Goal: Task Accomplishment & Management: Complete application form

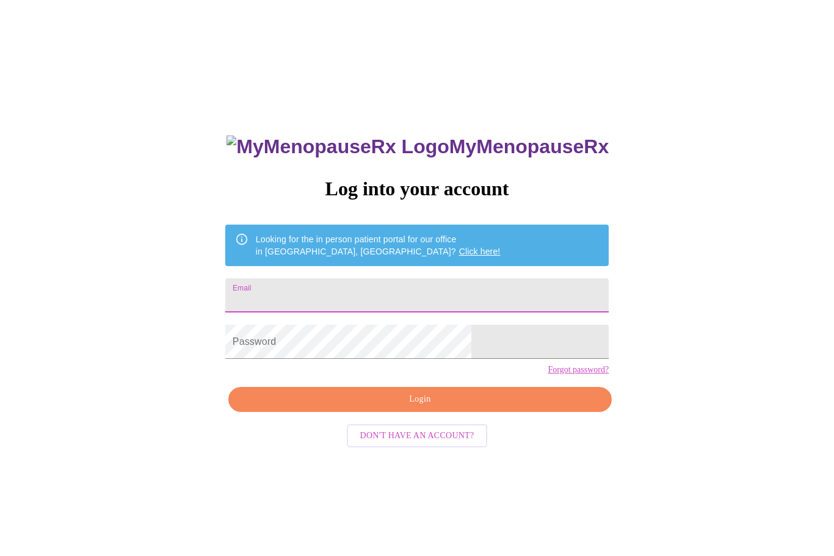
scroll to position [131, 0]
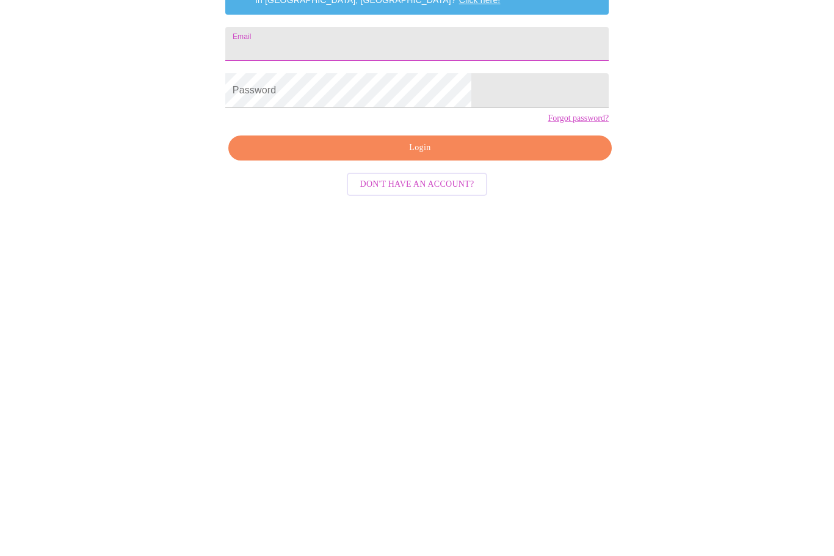
type input "[EMAIL_ADDRESS][DOMAIN_NAME]"
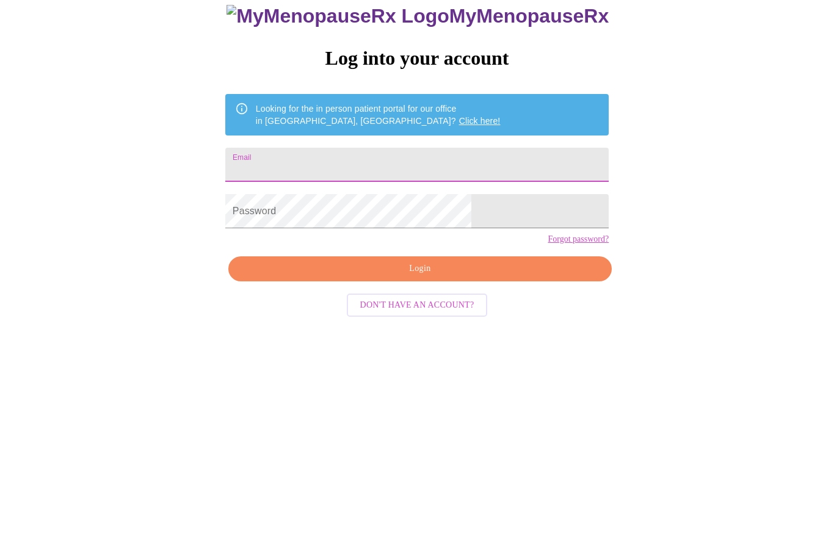
type input "[EMAIL_ADDRESS][DOMAIN_NAME]"
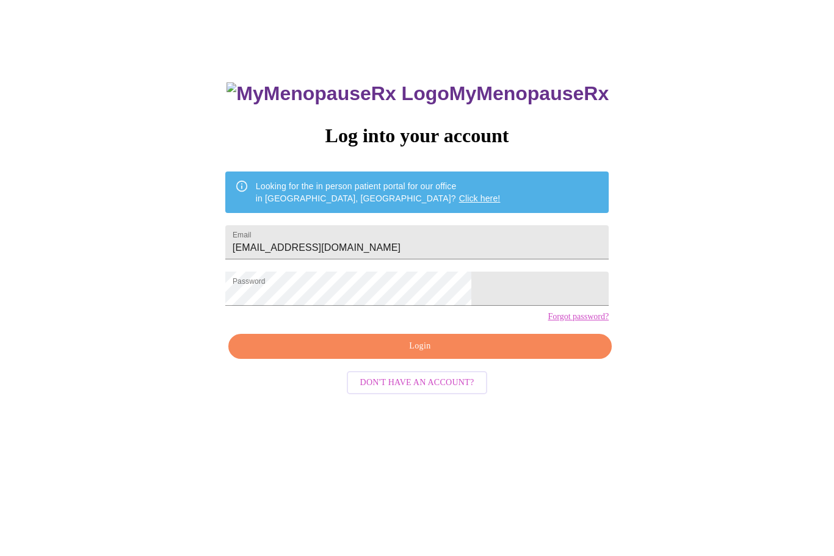
click at [457, 355] on span "Login" at bounding box center [419, 346] width 355 height 15
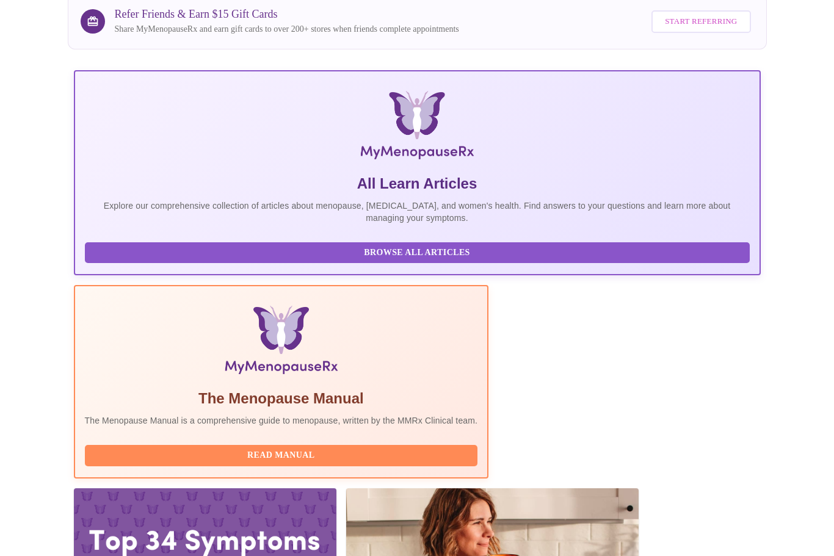
scroll to position [140, 0]
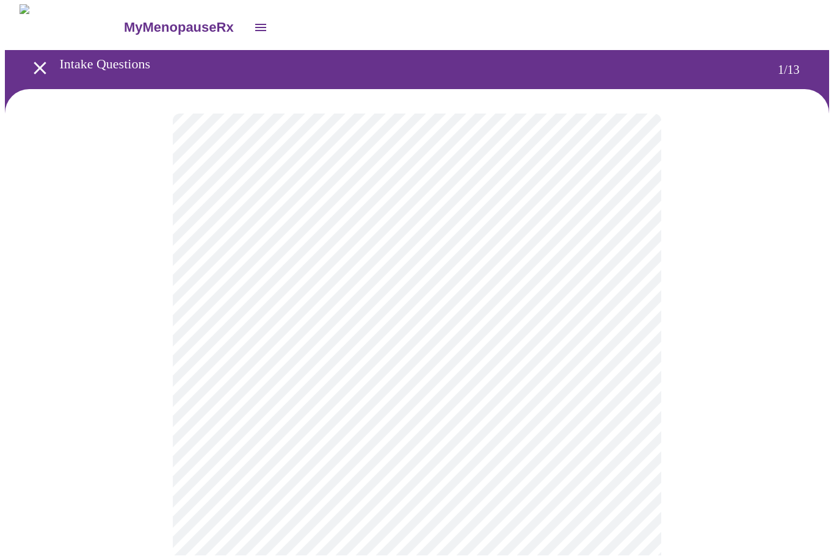
scroll to position [1, 0]
click at [595, 267] on body "MyMenopauseRx Intake Questions 1 / 13" at bounding box center [417, 561] width 824 height 1114
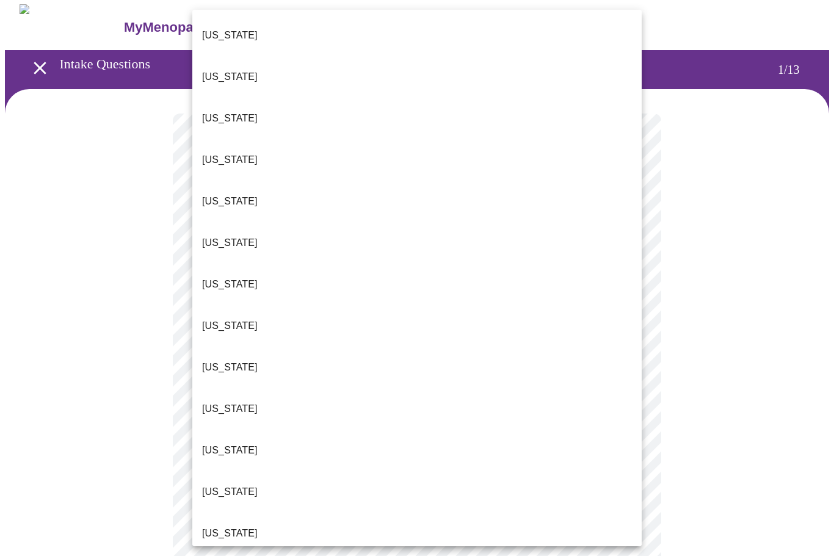
click at [230, 526] on p "Illinois" at bounding box center [230, 533] width 56 height 15
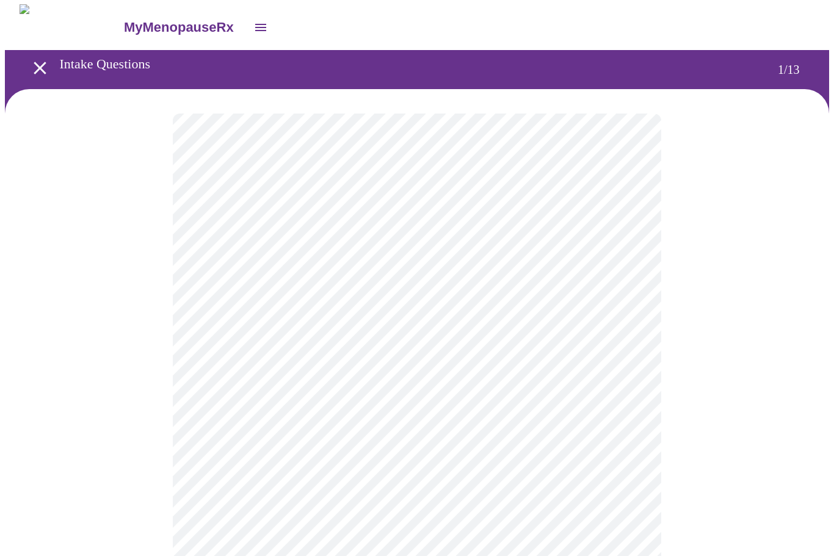
click at [454, 369] on body "MyMenopauseRx Intake Questions 1 / 13" at bounding box center [417, 557] width 824 height 1107
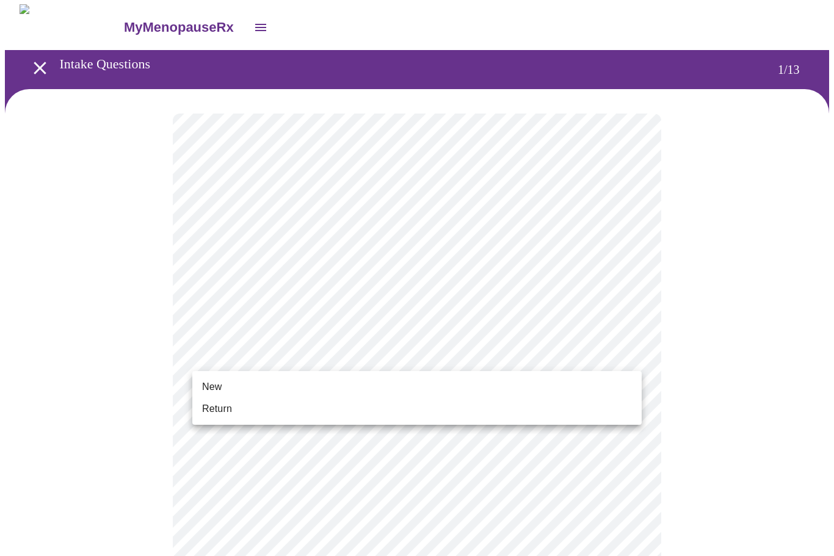
click at [348, 413] on li "Return" at bounding box center [416, 409] width 449 height 22
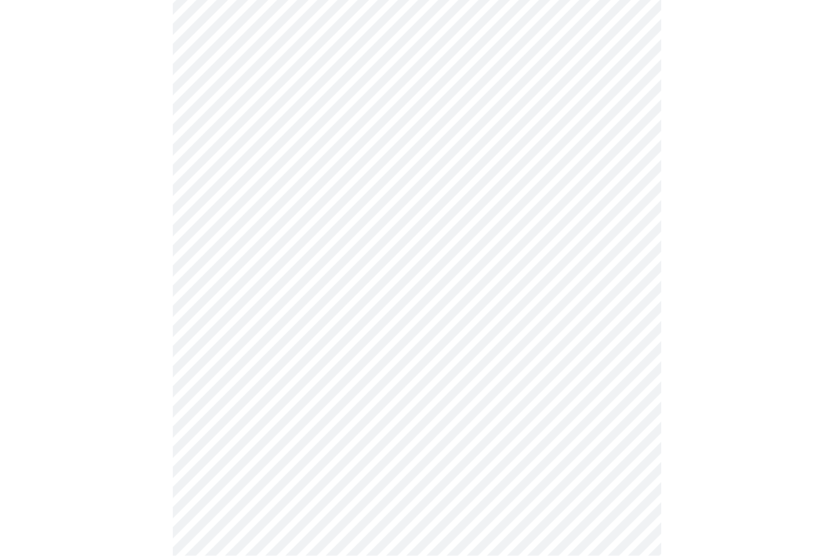
scroll to position [0, 0]
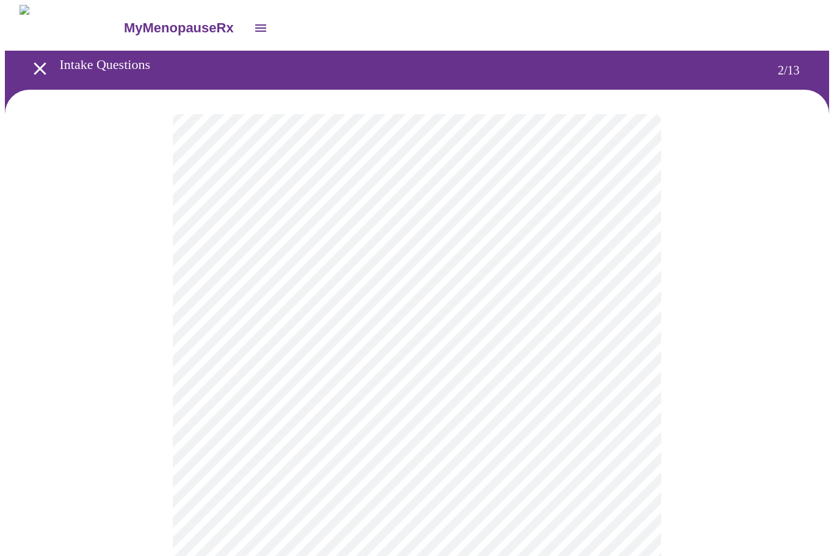
click at [437, 250] on body "MyMenopauseRx Intake Questions 2 / 13" at bounding box center [417, 371] width 824 height 732
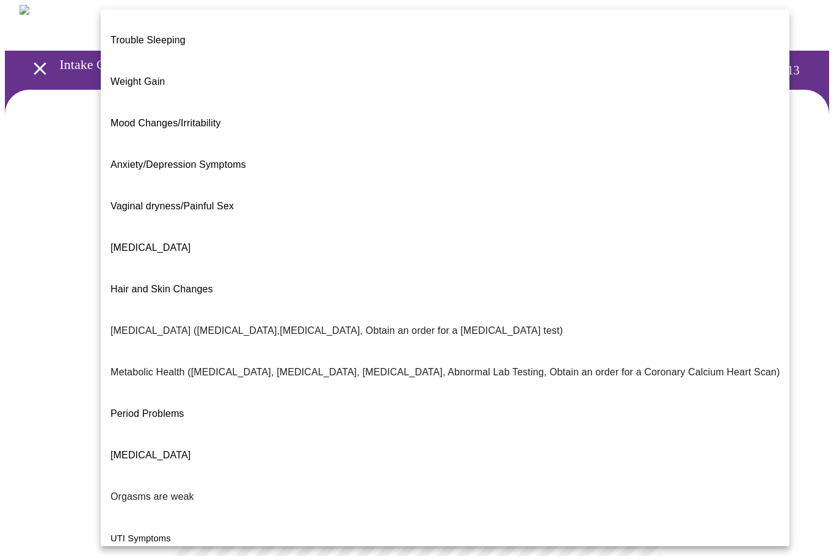
scroll to position [35, 0]
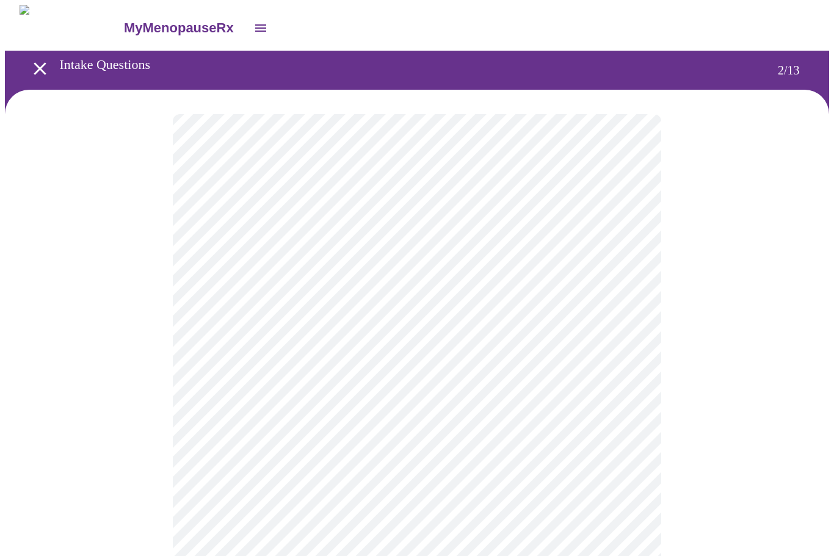
click at [539, 261] on body "MyMenopauseRx Intake Questions 2 / 13" at bounding box center [417, 367] width 824 height 725
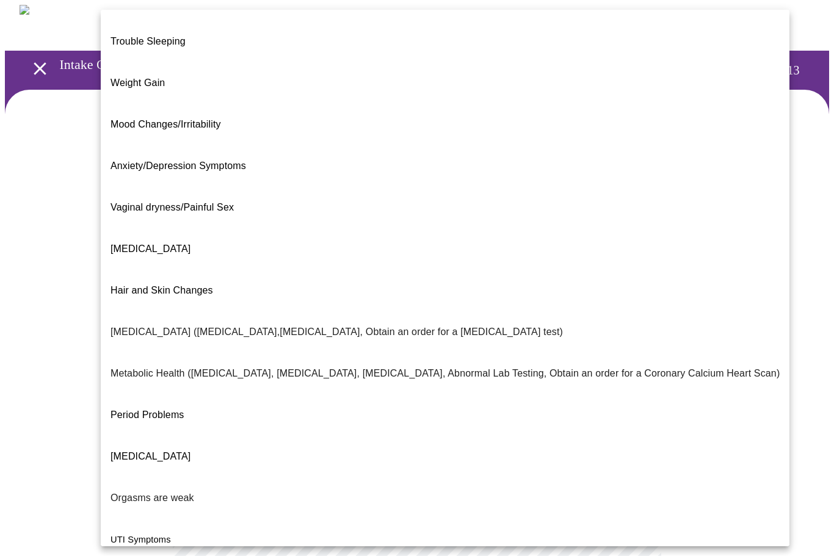
click at [768, 313] on div at bounding box center [417, 278] width 834 height 556
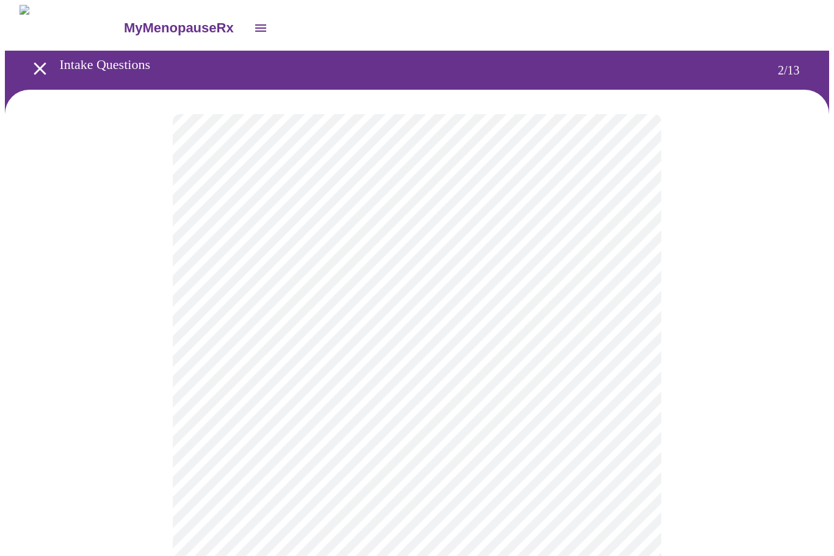
click at [556, 374] on body "MyMenopauseRx Intake Questions 2 / 13" at bounding box center [417, 367] width 824 height 725
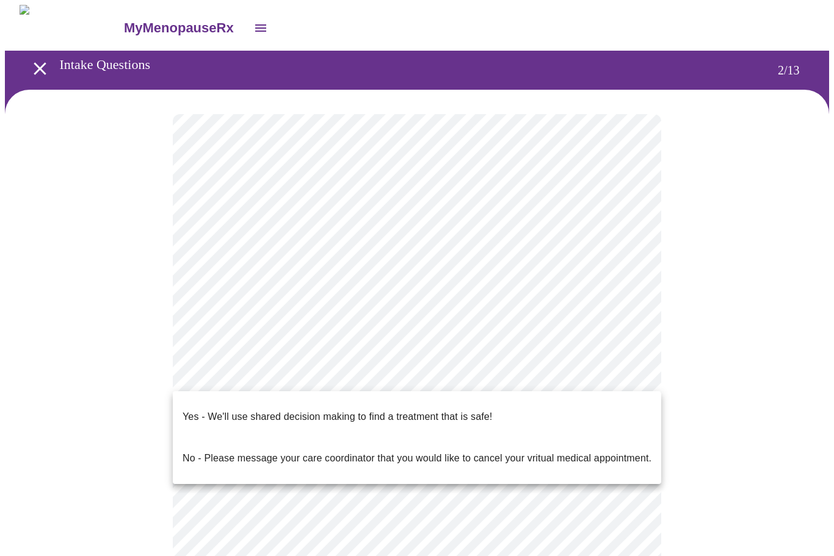
click at [498, 408] on li "Yes - We'll use shared decision making to find a treatment that is safe!" at bounding box center [417, 417] width 488 height 42
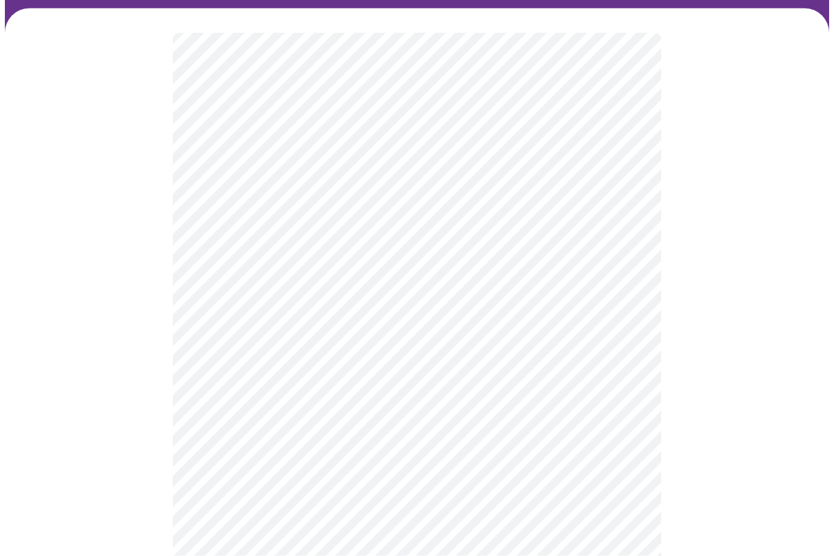
scroll to position [83, 0]
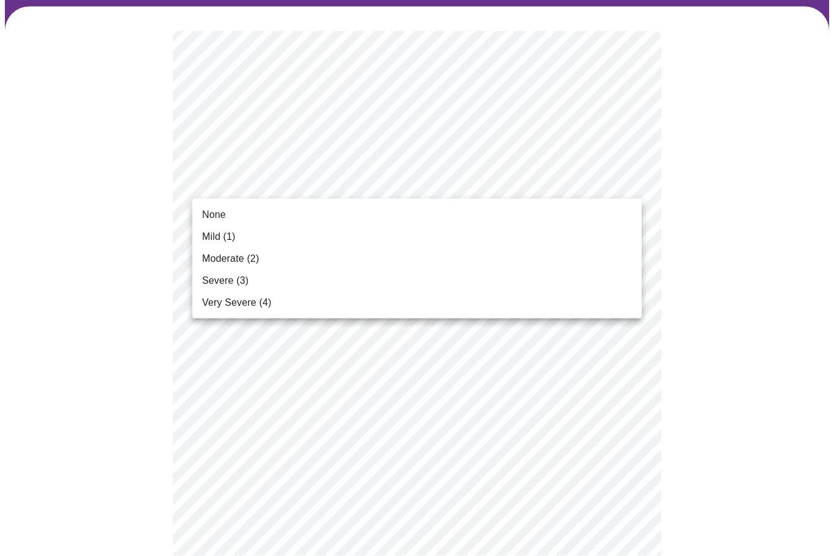
scroll to position [84, 0]
click at [460, 222] on li "None" at bounding box center [416, 215] width 449 height 22
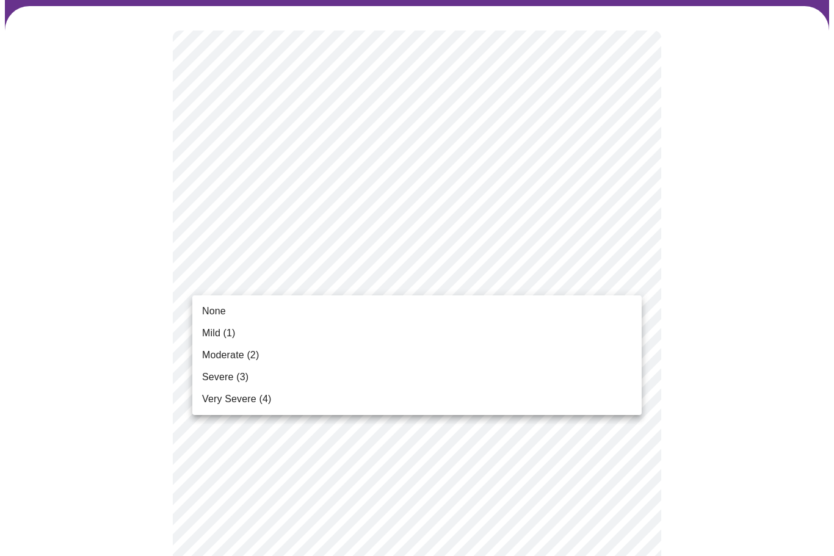
click at [386, 311] on li "None" at bounding box center [416, 311] width 449 height 22
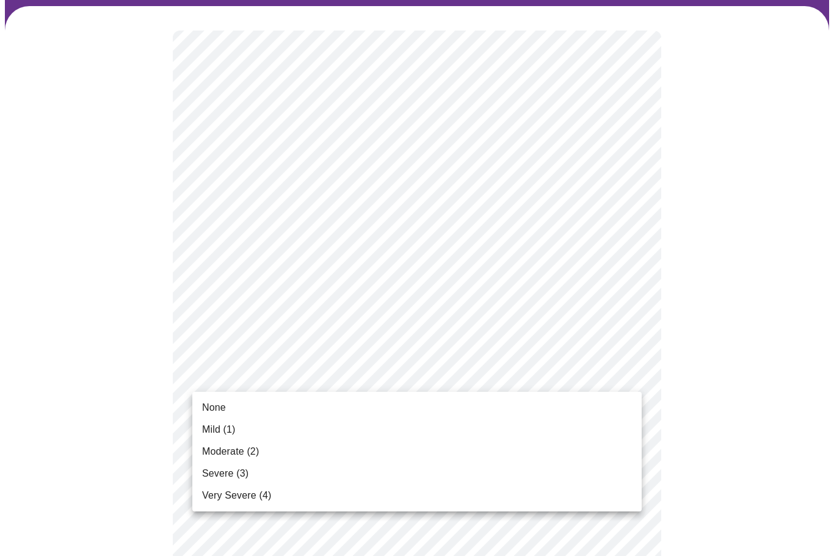
click at [295, 433] on li "Mild (1)" at bounding box center [416, 430] width 449 height 22
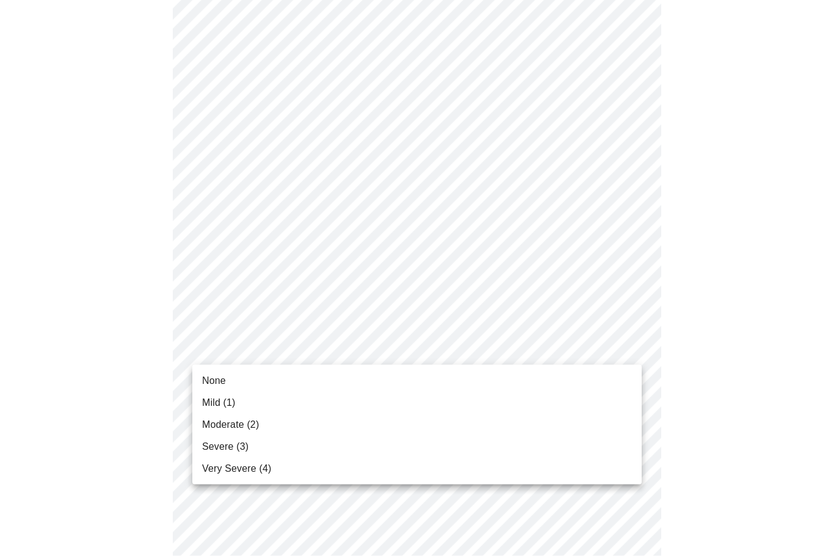
scroll to position [207, 0]
click at [309, 407] on li "Mild (1)" at bounding box center [416, 403] width 449 height 22
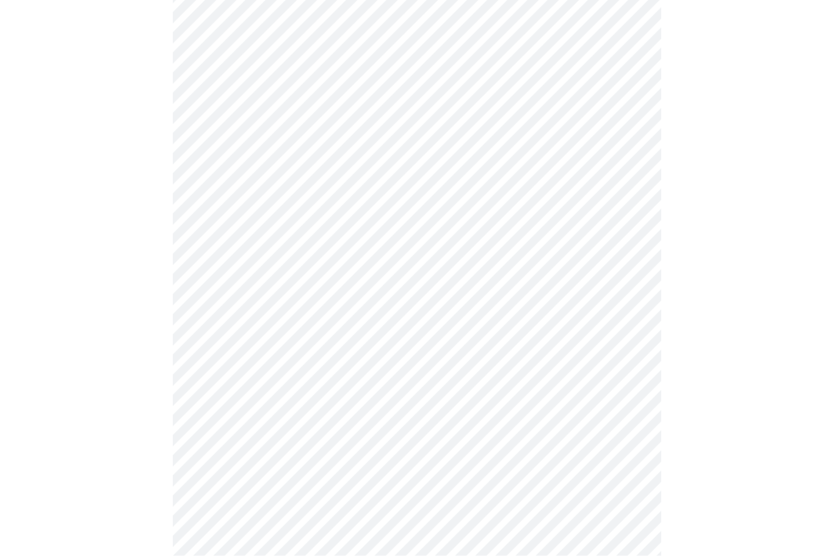
scroll to position [284, 0]
click at [378, 281] on body "MyMenopauseRx Intake Questions 3 / 13" at bounding box center [417, 496] width 824 height 1551
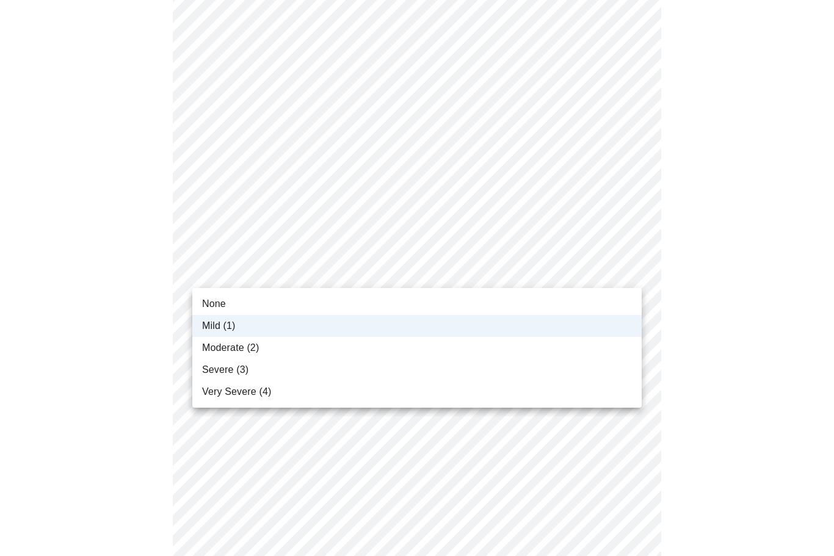
click at [363, 305] on li "None" at bounding box center [416, 304] width 449 height 22
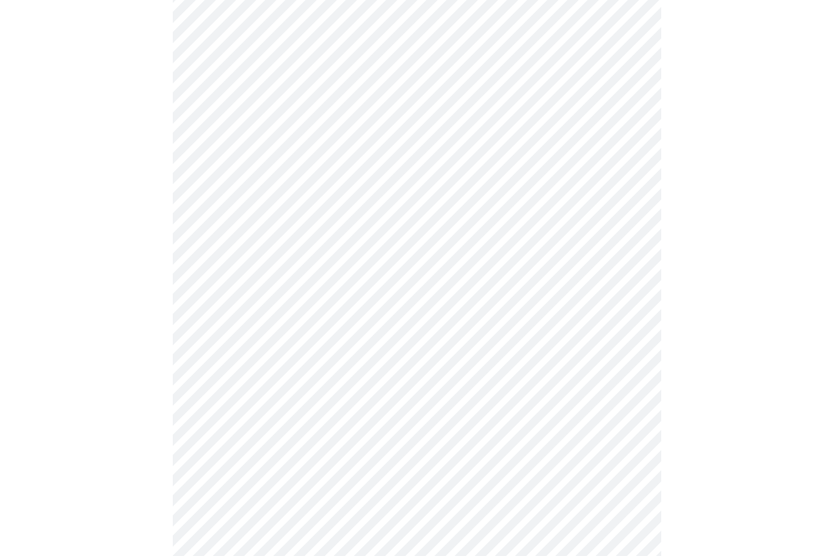
click at [339, 350] on body "MyMenopauseRx Intake Questions 3 / 13" at bounding box center [417, 496] width 824 height 1551
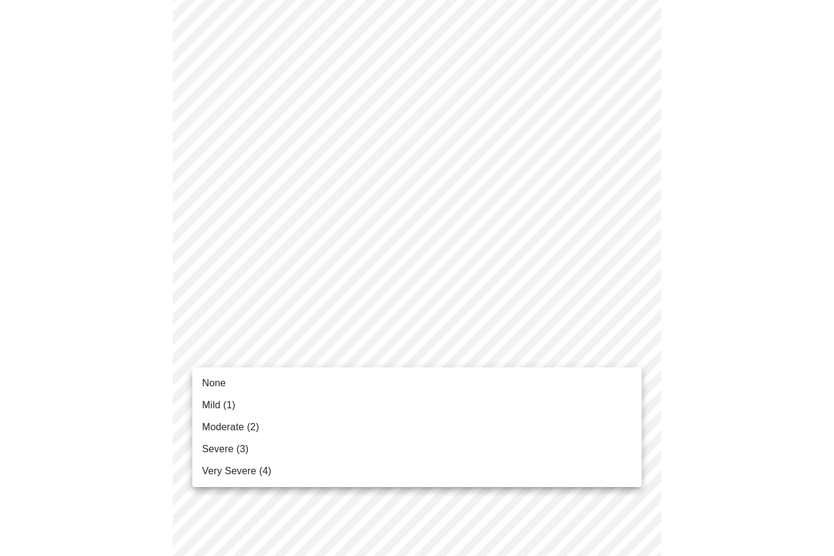
click at [306, 410] on li "Mild (1)" at bounding box center [416, 405] width 449 height 22
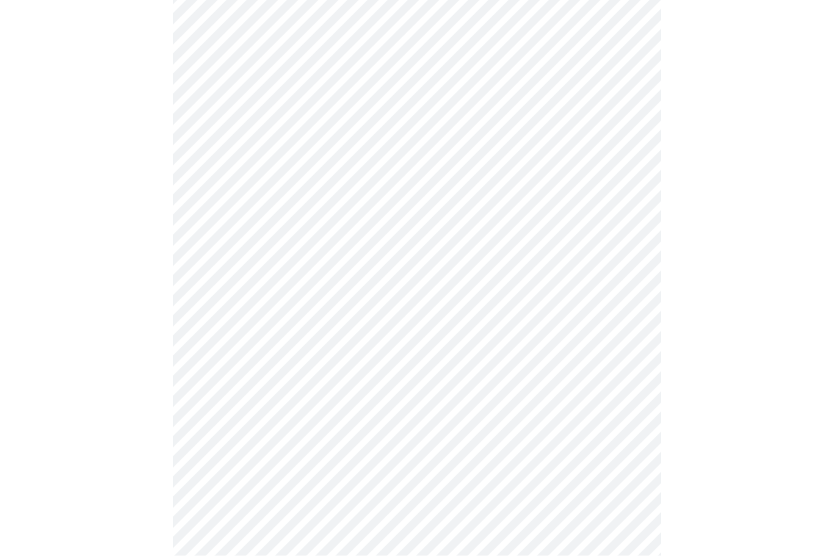
scroll to position [363, 0]
click at [339, 356] on body "MyMenopauseRx Intake Questions 3 / 13" at bounding box center [417, 409] width 824 height 1535
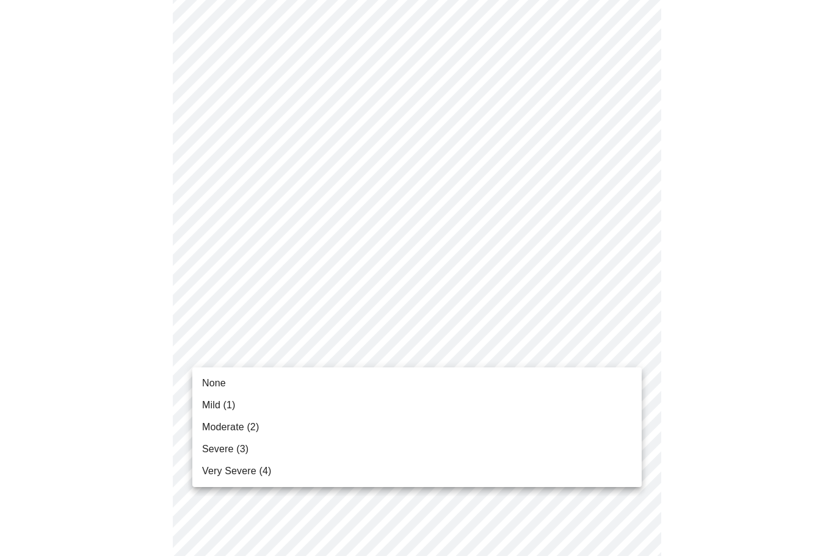
click at [322, 382] on li "None" at bounding box center [416, 383] width 449 height 22
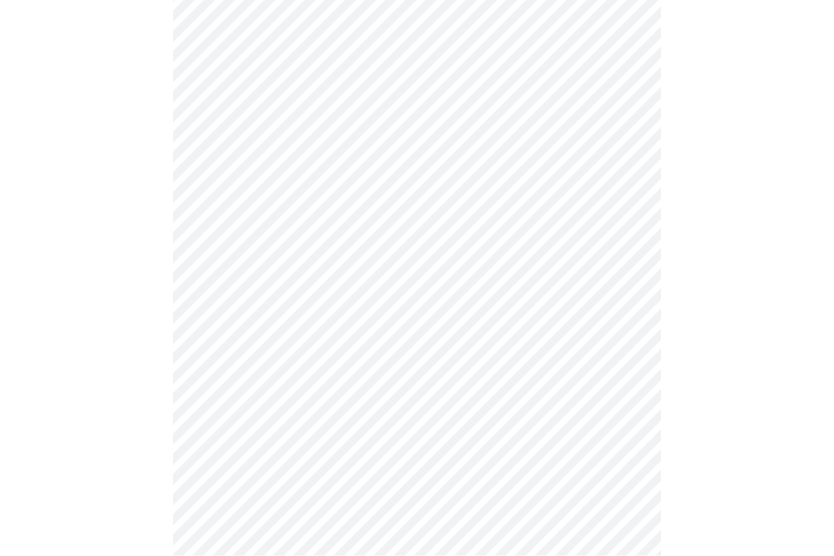
scroll to position [487, 0]
click at [381, 330] on body "MyMenopauseRx Intake Questions 3 / 13" at bounding box center [417, 277] width 824 height 1518
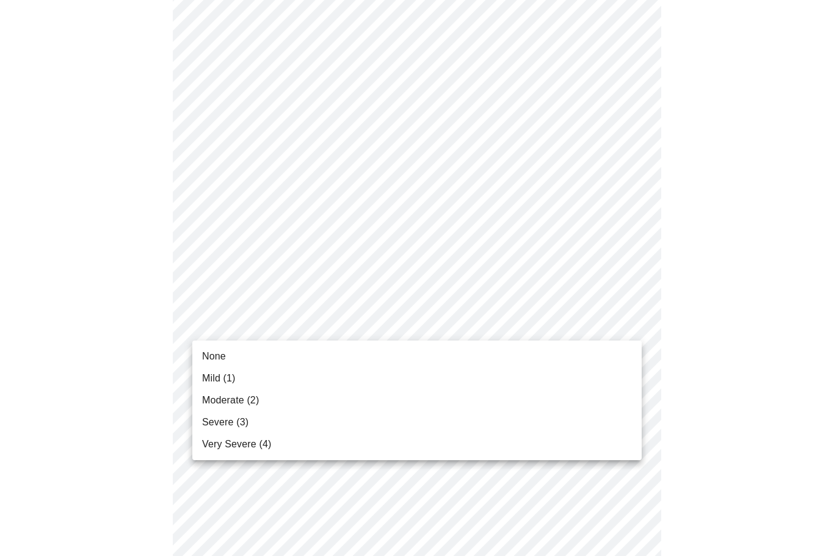
click at [334, 382] on li "Mild (1)" at bounding box center [416, 379] width 449 height 22
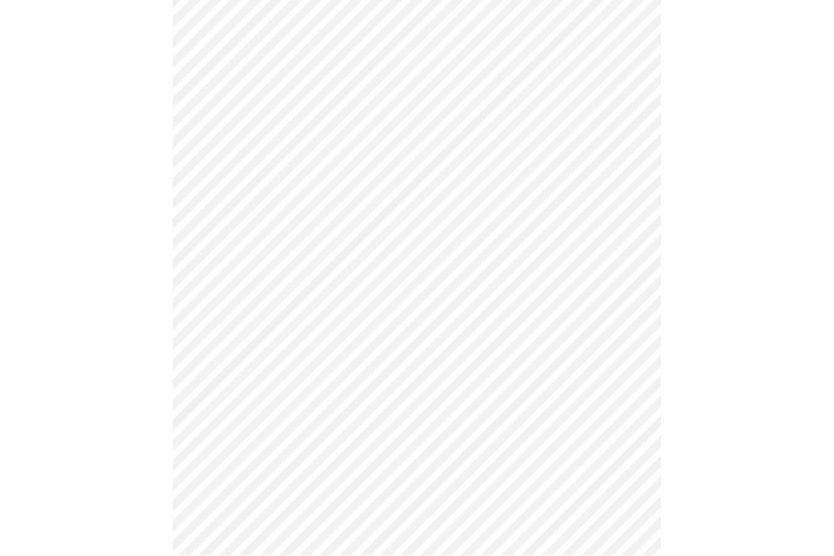
scroll to position [561, 0]
click at [345, 355] on body "MyMenopauseRx Intake Questions 3 / 13" at bounding box center [417, 195] width 824 height 1502
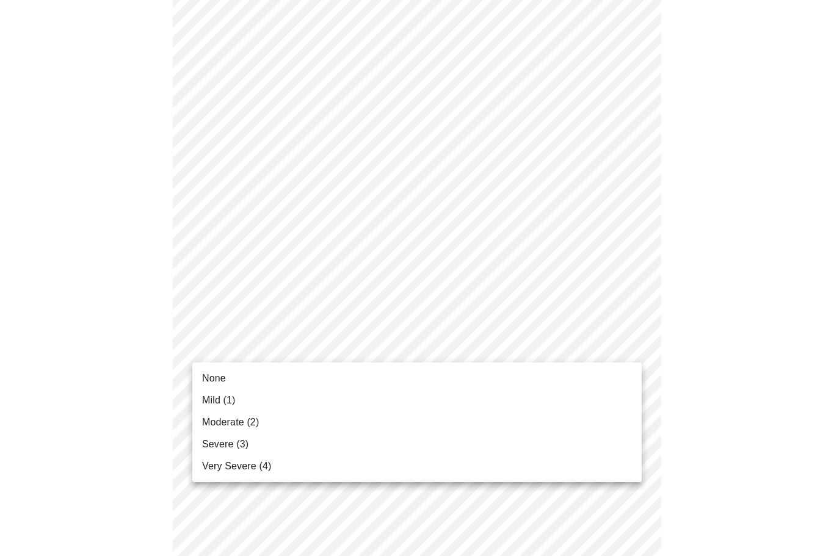
click at [319, 404] on li "Mild (1)" at bounding box center [416, 400] width 449 height 22
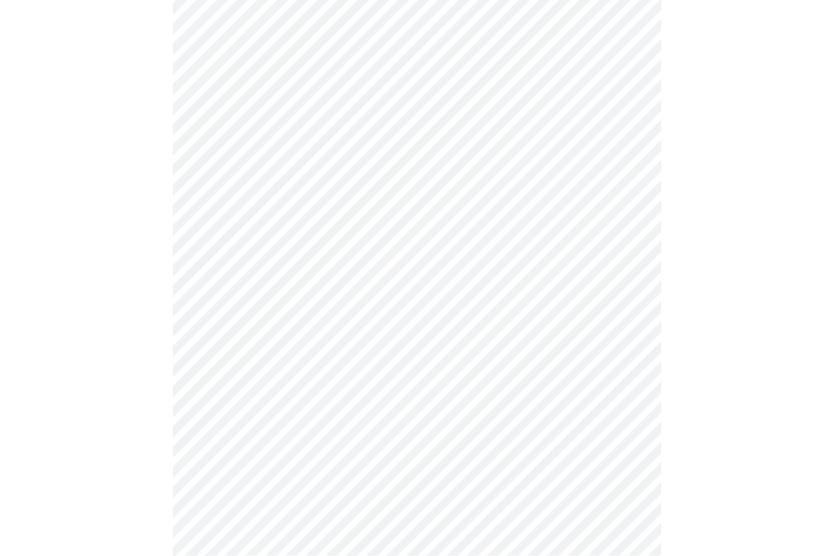
scroll to position [655, 0]
click at [351, 346] on body "MyMenopauseRx Intake Questions 3 / 13" at bounding box center [417, 92] width 824 height 1485
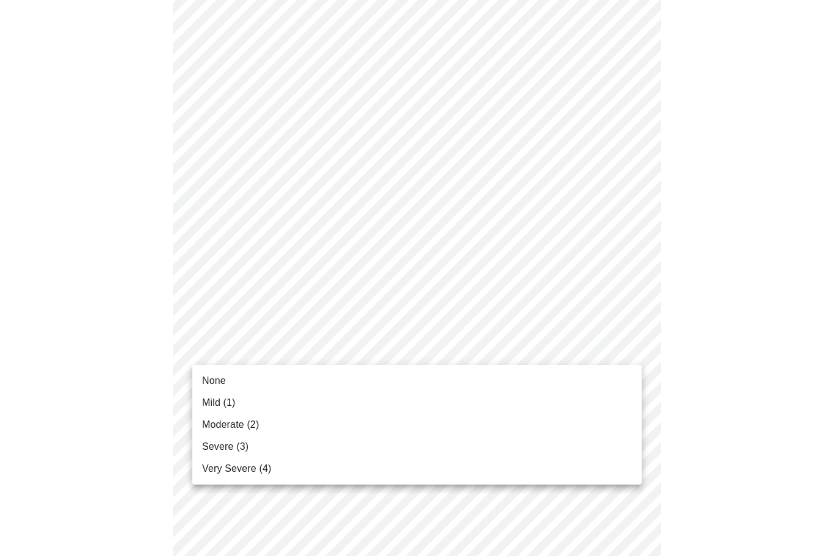
click at [314, 404] on li "Mild (1)" at bounding box center [416, 403] width 449 height 22
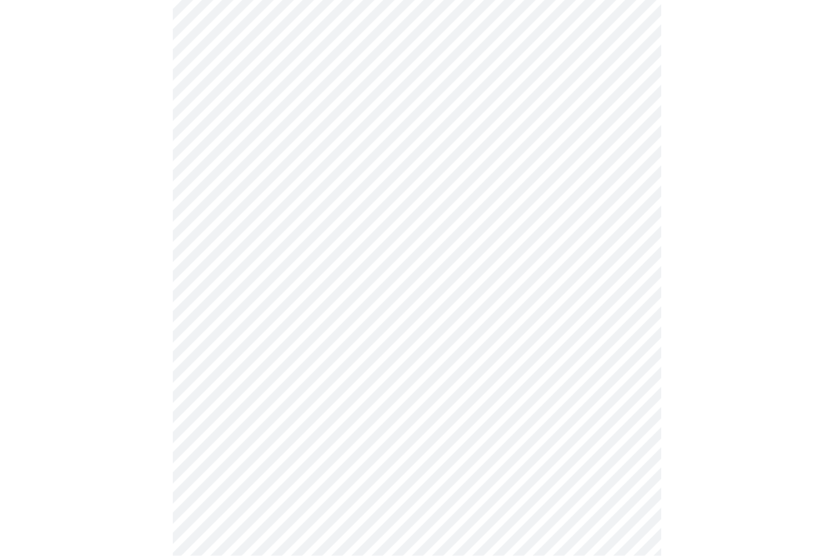
scroll to position [751, 0]
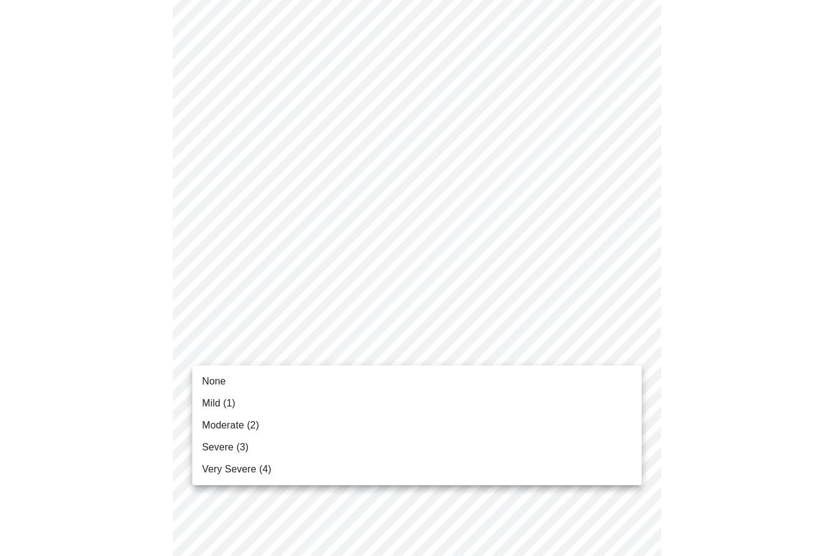
click at [317, 407] on li "Mild (1)" at bounding box center [416, 404] width 449 height 22
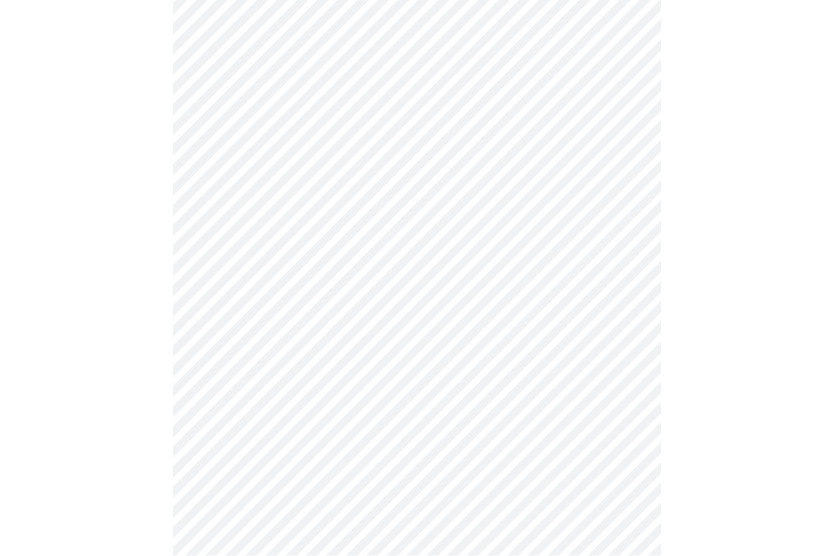
scroll to position [836, 0]
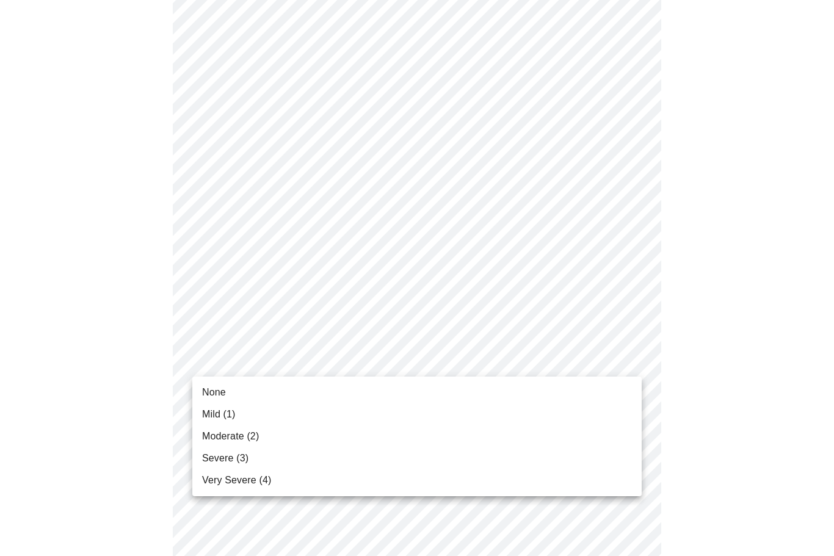
click at [294, 439] on li "Moderate (2)" at bounding box center [416, 437] width 449 height 22
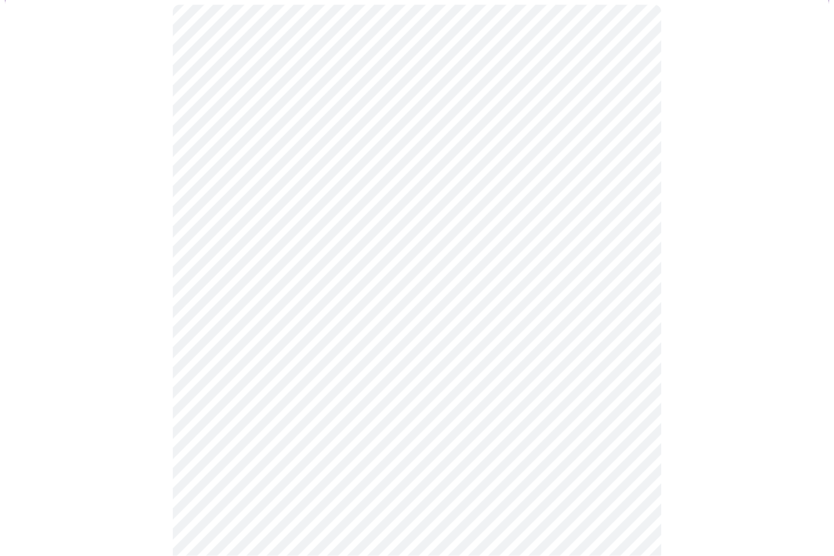
scroll to position [110, 0]
click at [557, 341] on body "MyMenopauseRx Intake Questions 4 / 13" at bounding box center [417, 219] width 824 height 1153
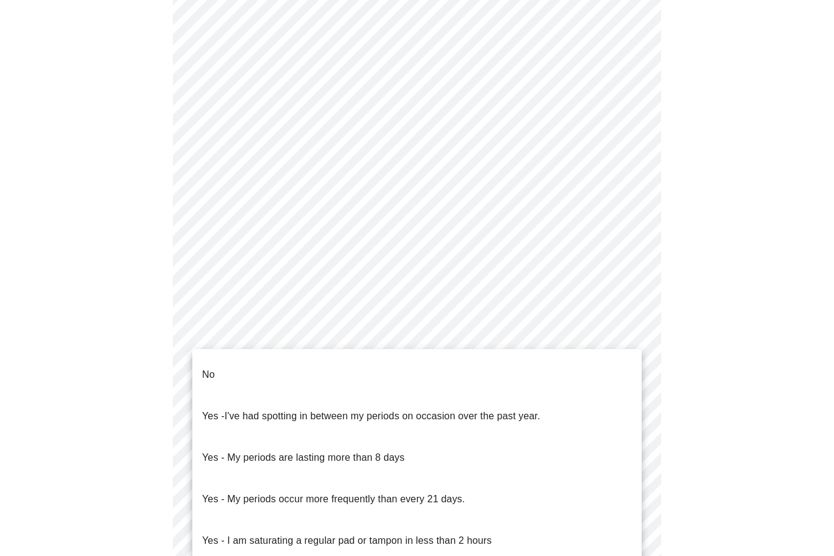
click at [358, 367] on li "No" at bounding box center [416, 375] width 449 height 42
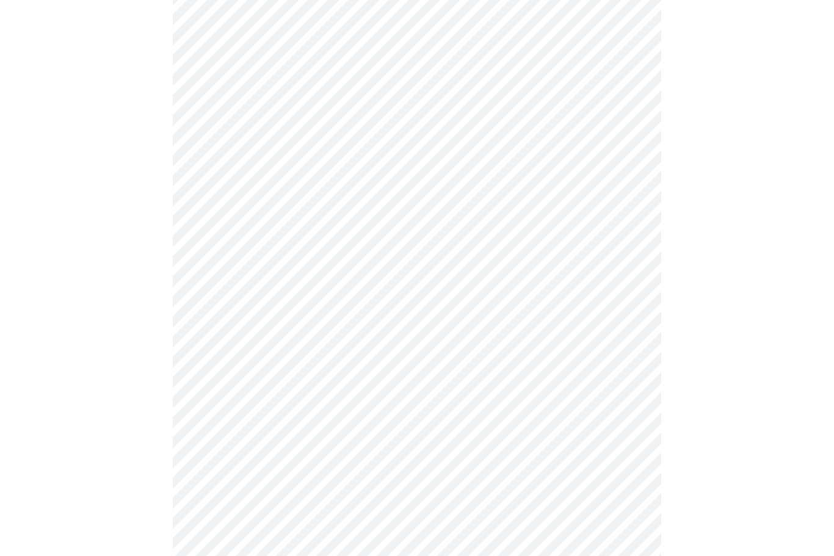
click at [312, 427] on body "MyMenopauseRx Intake Questions 4 / 13" at bounding box center [417, 216] width 824 height 1146
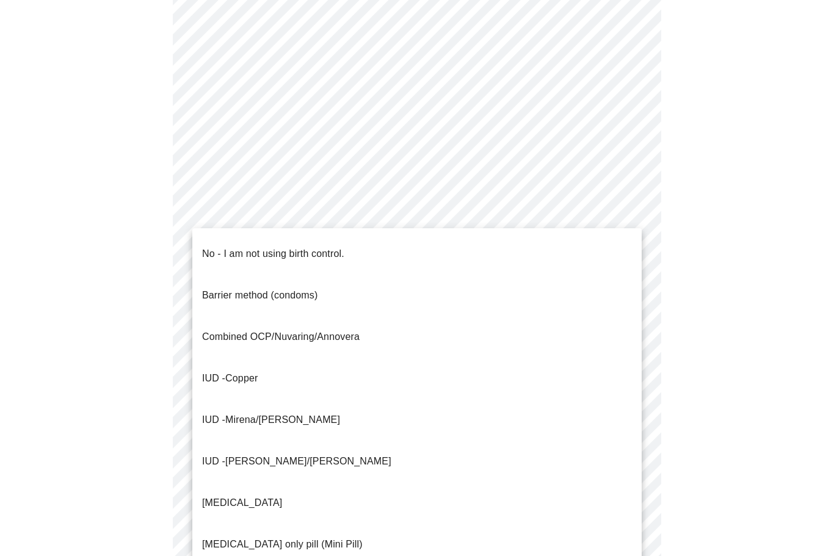
click at [355, 252] on li "No - I am not using birth control." at bounding box center [416, 254] width 449 height 42
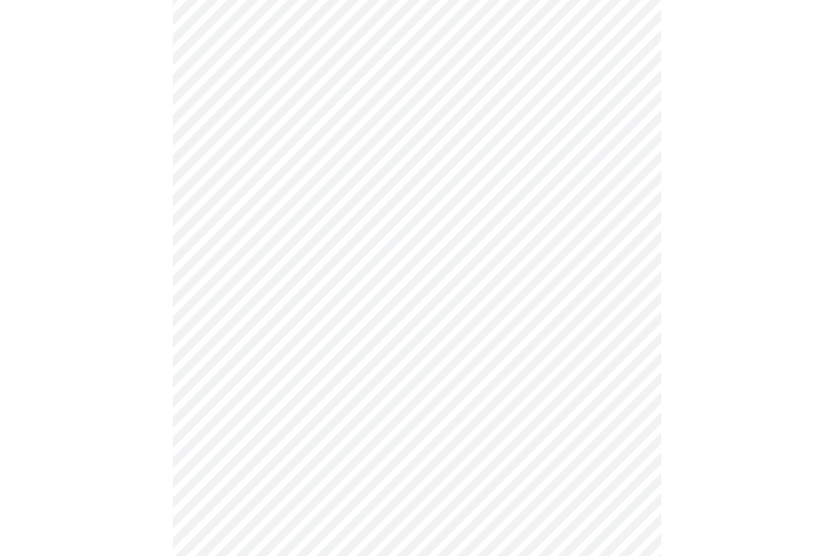
click at [444, 521] on body "MyMenopauseRx Intake Questions 4 / 13" at bounding box center [417, 212] width 824 height 1139
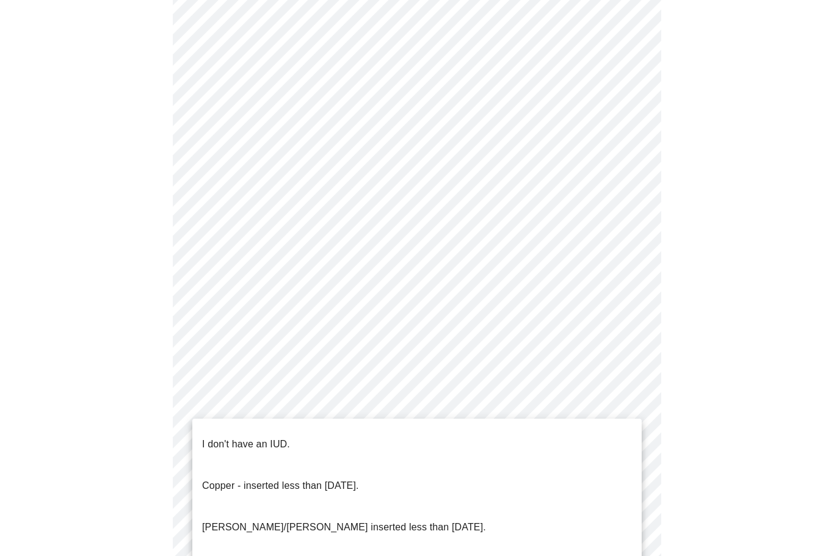
click at [451, 433] on li "I don't have an IUD." at bounding box center [416, 445] width 449 height 42
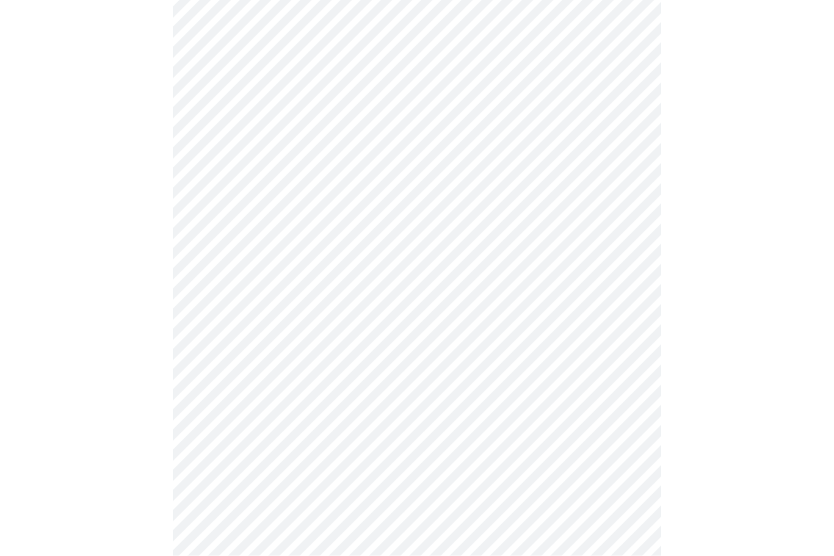
scroll to position [511, 0]
click at [496, 463] on body "MyMenopauseRx Intake Questions 4 / 13" at bounding box center [417, 60] width 824 height 1132
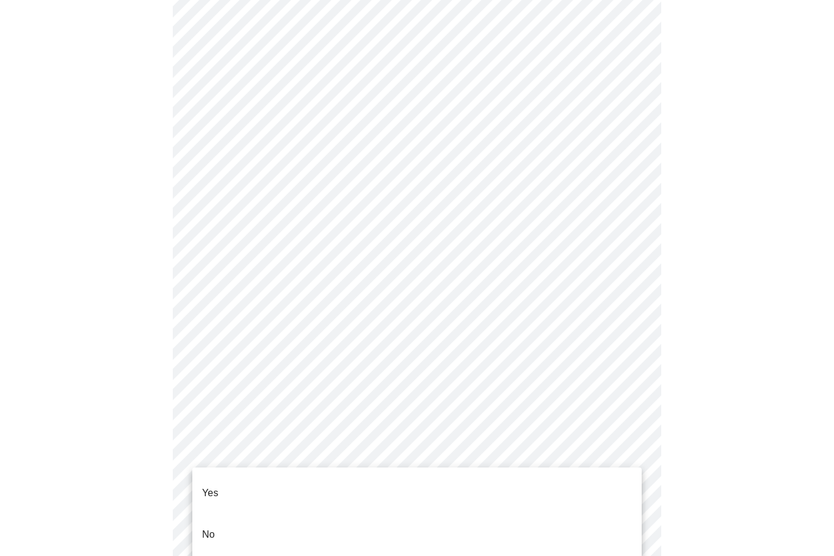
click at [441, 480] on li "Yes" at bounding box center [416, 494] width 449 height 42
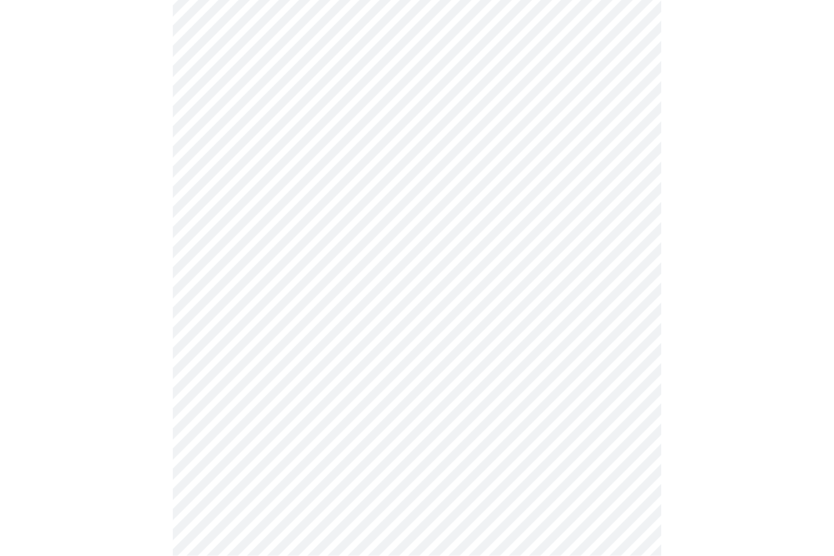
scroll to position [3134, 0]
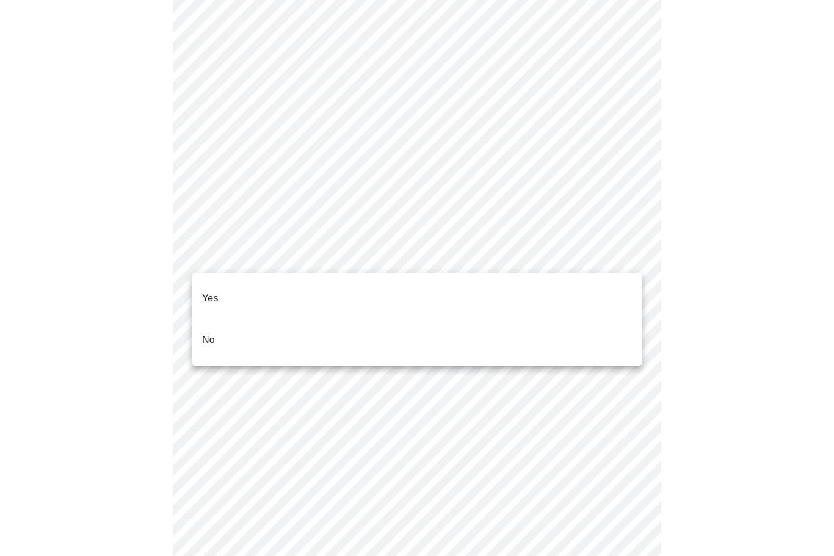
click at [441, 323] on li "No" at bounding box center [416, 340] width 449 height 42
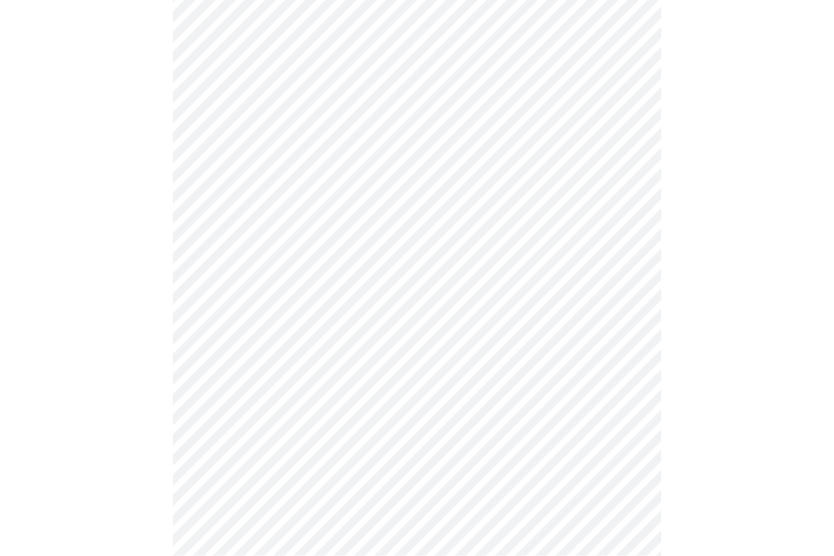
scroll to position [747, 0]
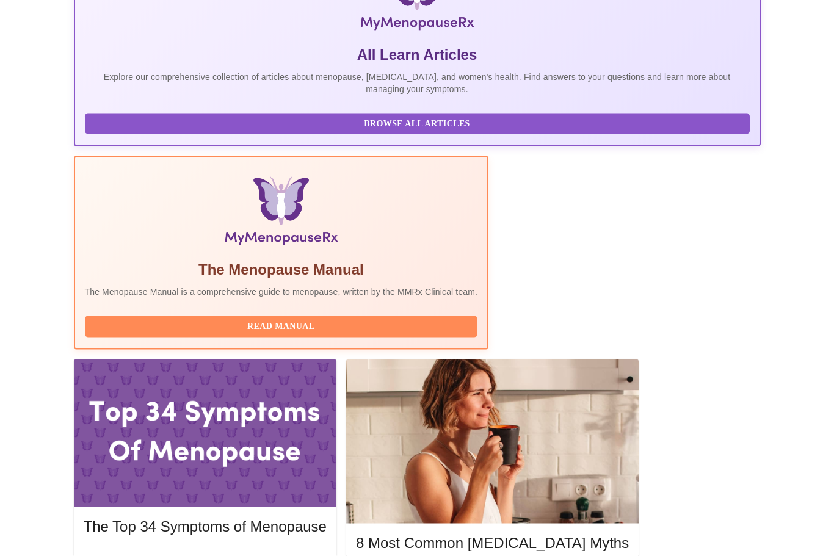
scroll to position [271, 0]
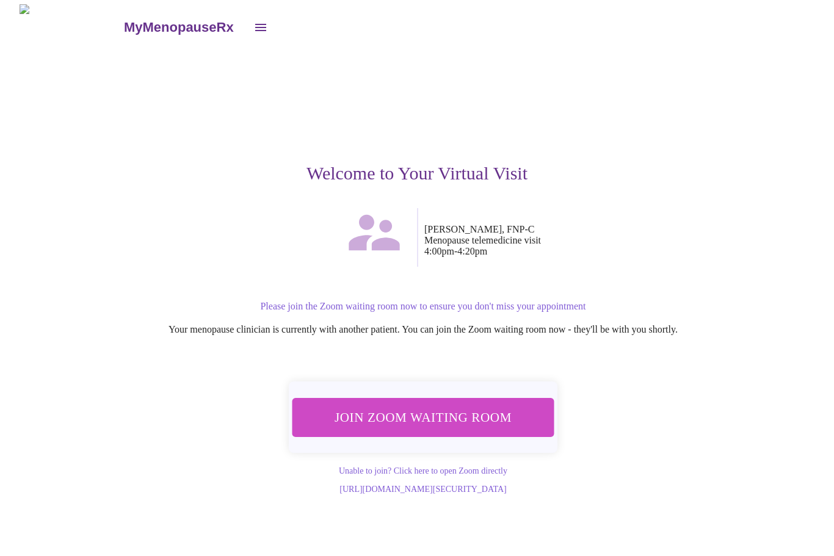
scroll to position [1, 0]
click at [489, 416] on span "Join Zoom Waiting Room" at bounding box center [423, 418] width 230 height 23
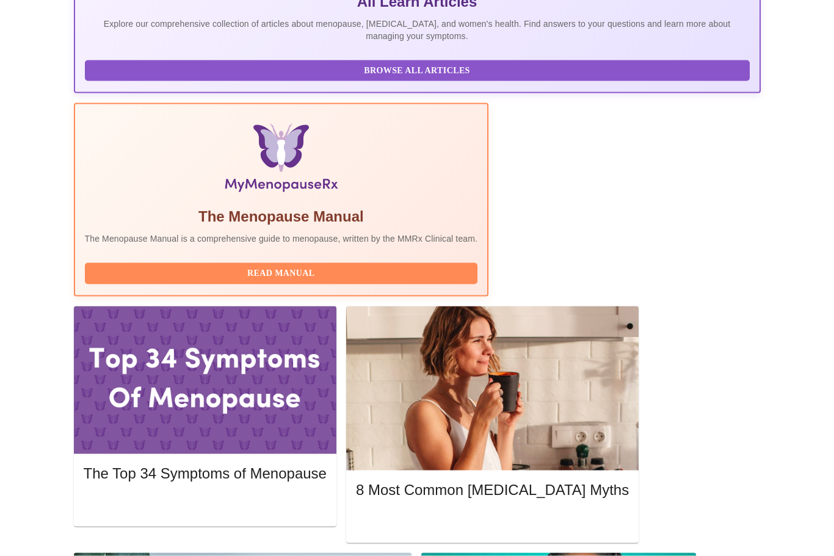
scroll to position [324, 0]
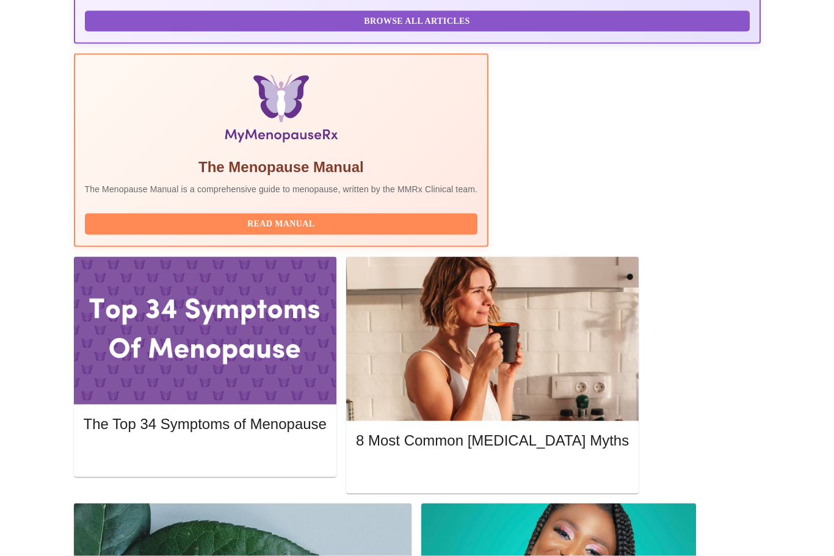
scroll to position [368, 0]
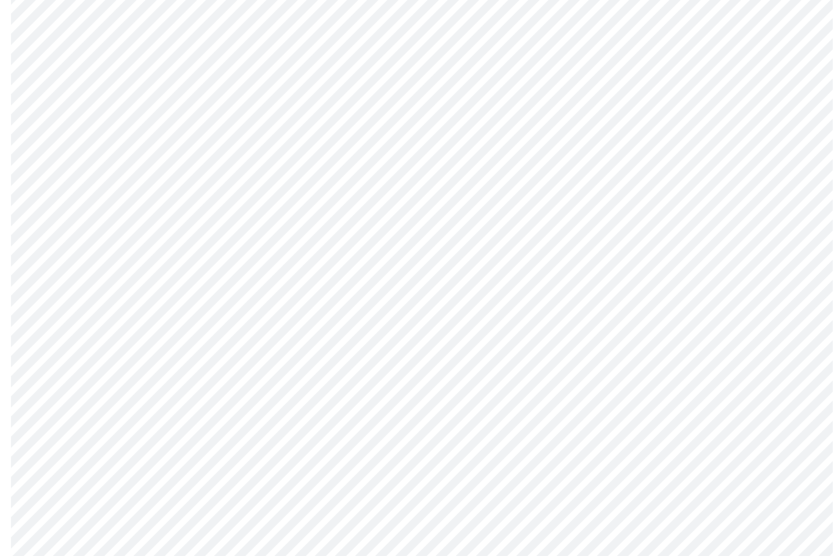
scroll to position [4861, 0]
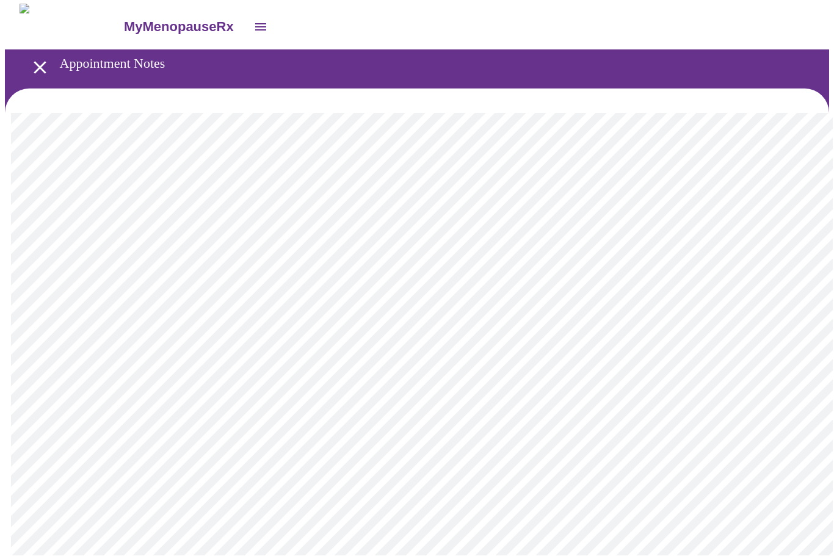
scroll to position [1, 0]
